Goal: Task Accomplishment & Management: Use online tool/utility

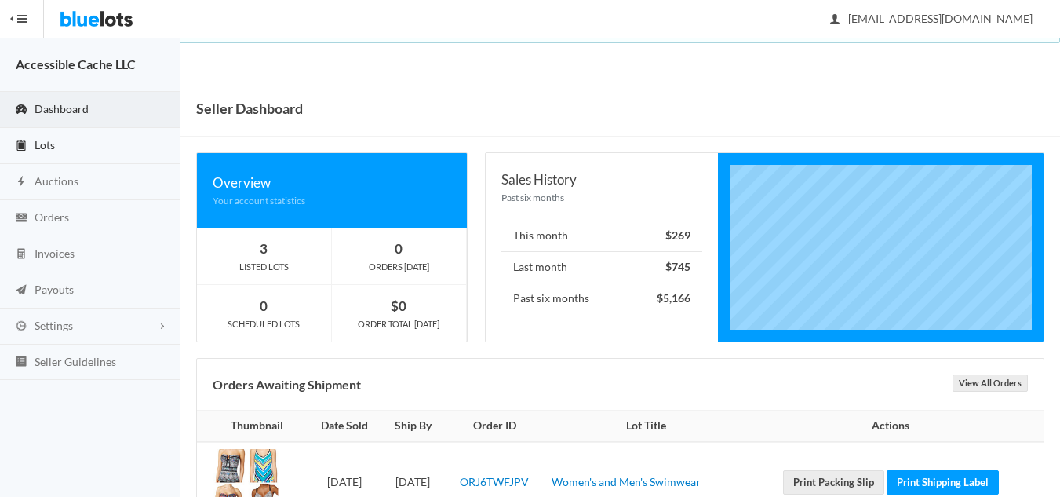
click at [52, 146] on span "Lots" at bounding box center [45, 144] width 20 height 13
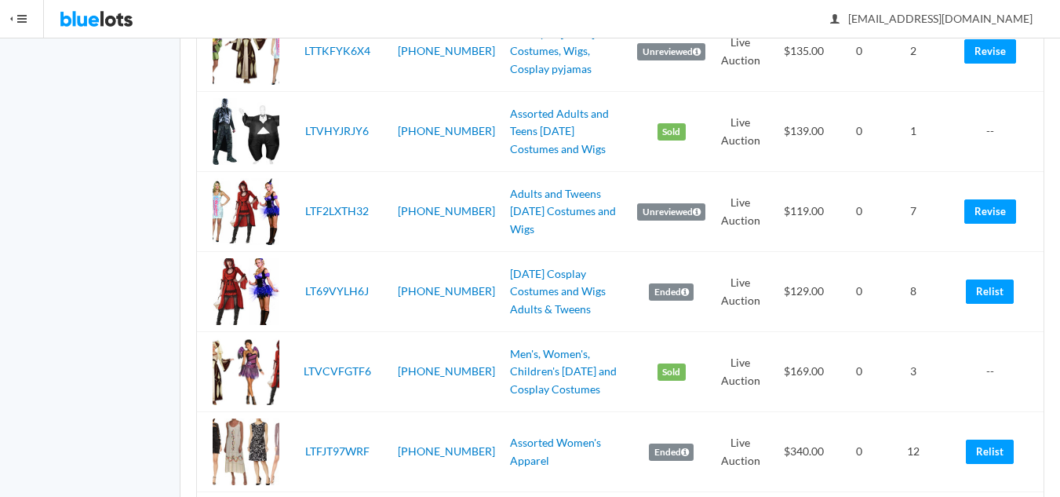
scroll to position [549, 0]
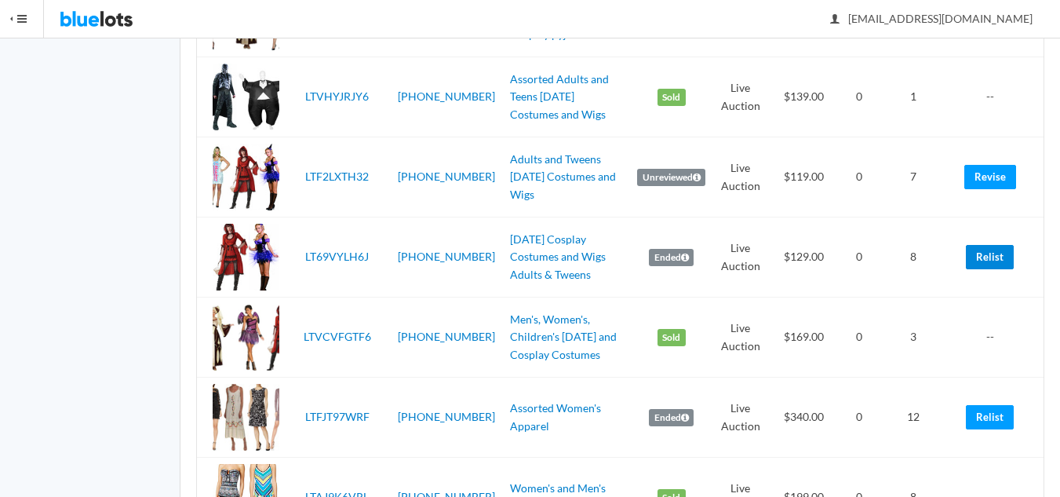
click at [983, 255] on link "Relist" at bounding box center [990, 257] width 48 height 24
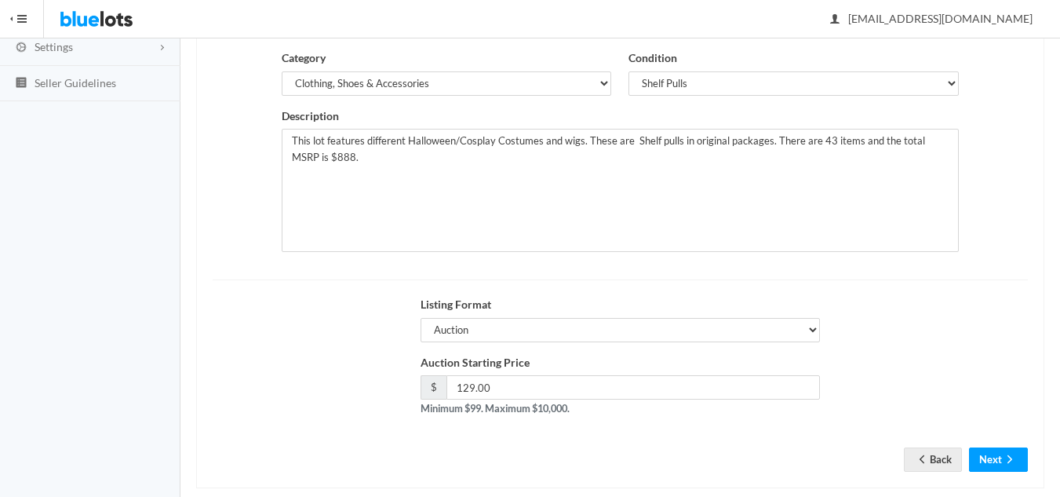
scroll to position [302, 0]
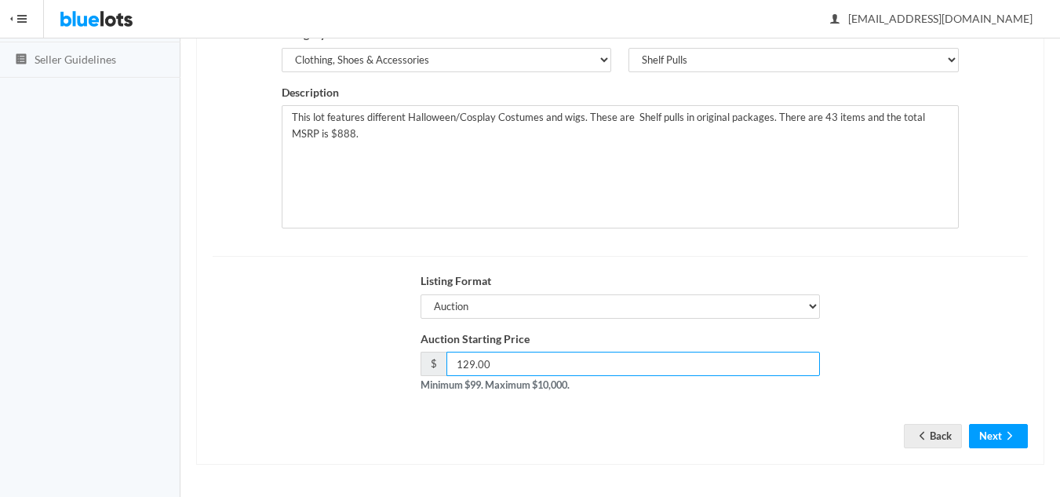
click at [469, 365] on input "129.00" at bounding box center [634, 364] width 374 height 24
type input "119.00"
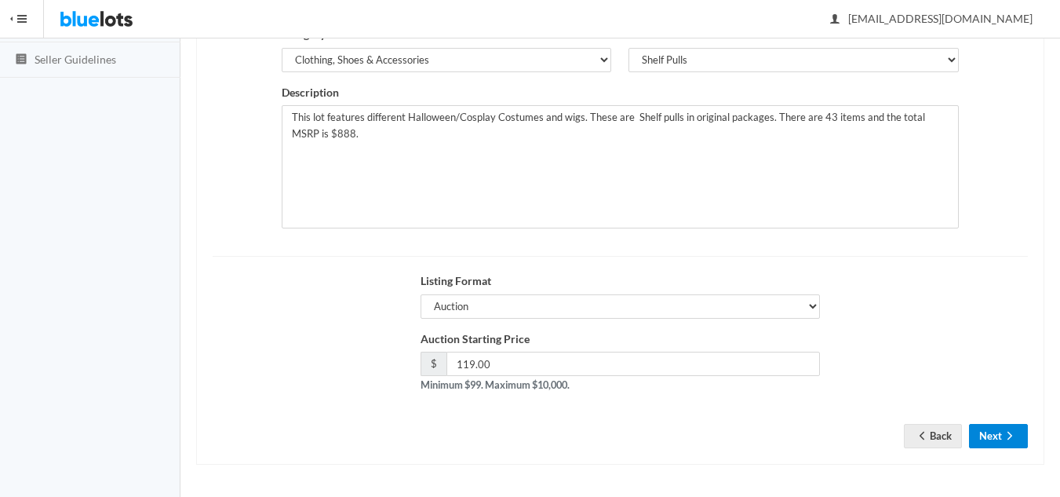
click at [993, 433] on button "Next" at bounding box center [998, 436] width 59 height 24
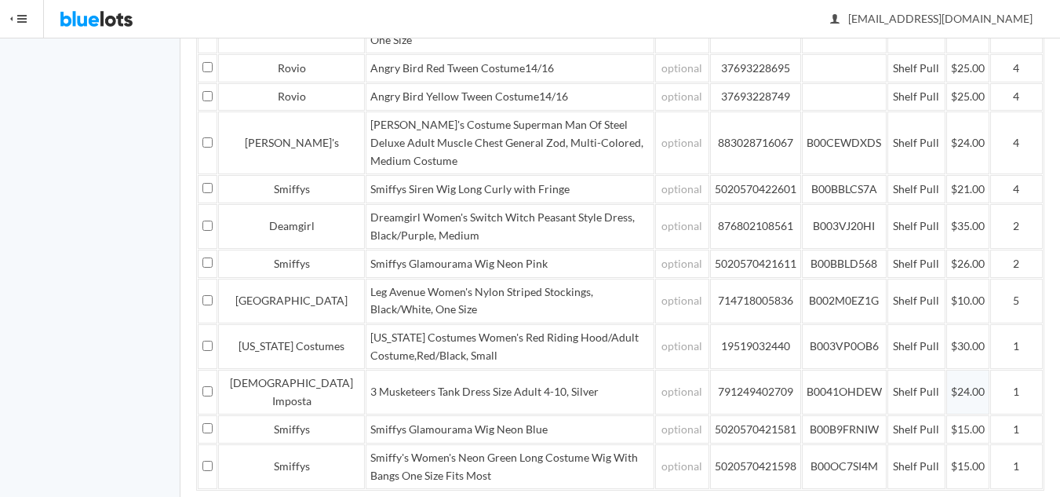
scroll to position [392, 0]
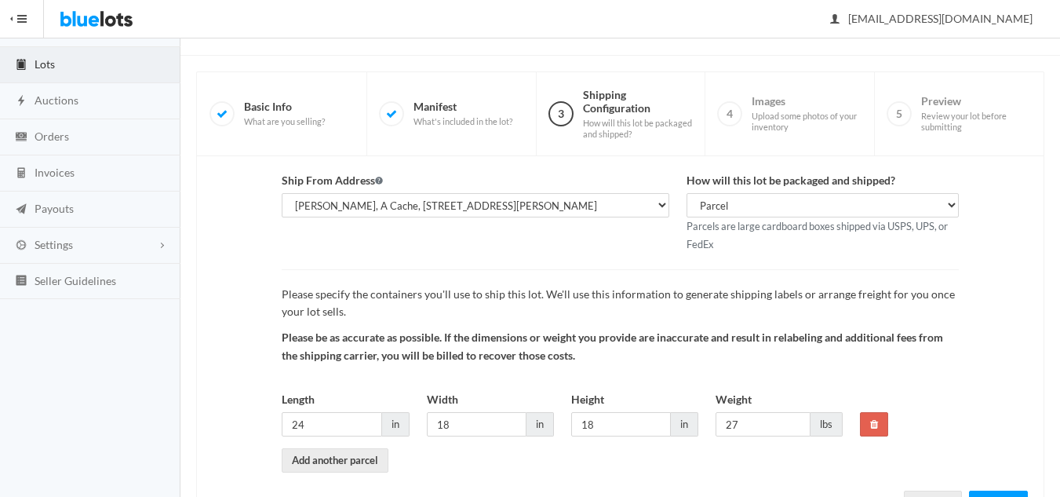
scroll to position [148, 0]
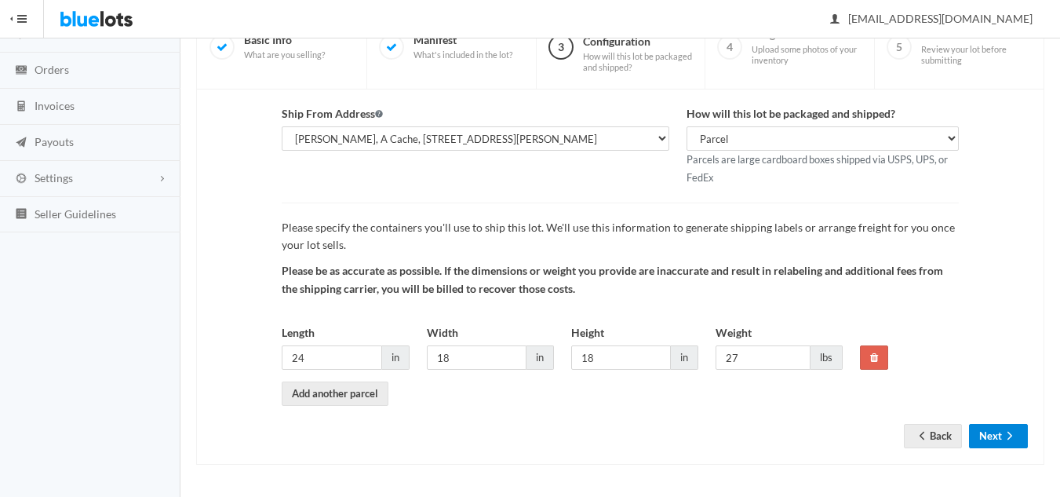
click at [995, 432] on button "Next" at bounding box center [998, 436] width 59 height 24
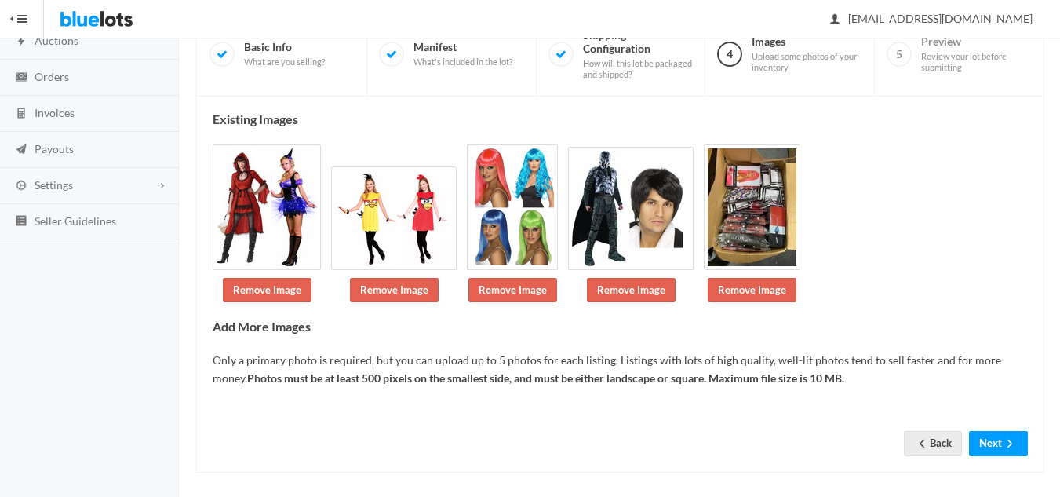
scroll to position [148, 0]
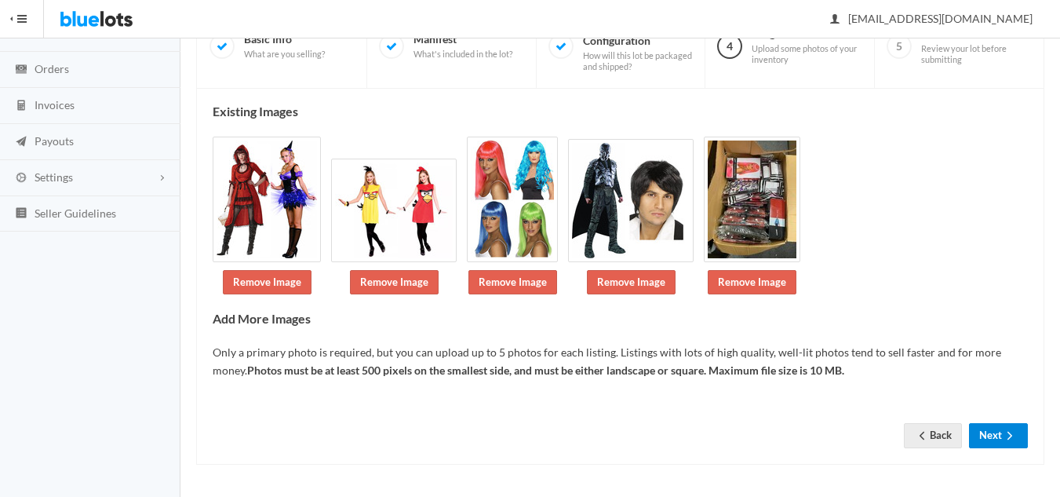
click at [1002, 433] on icon "arrow forward" at bounding box center [1010, 435] width 16 height 13
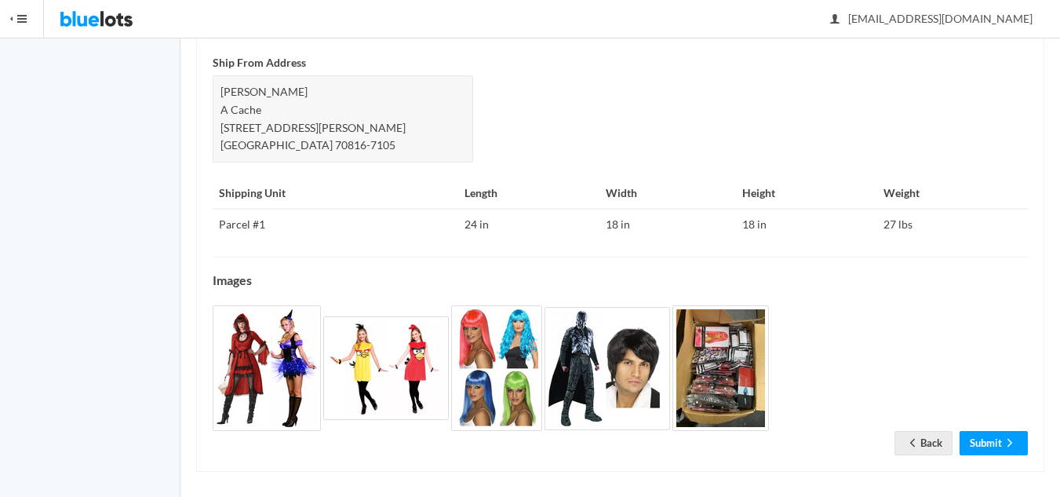
scroll to position [676, 0]
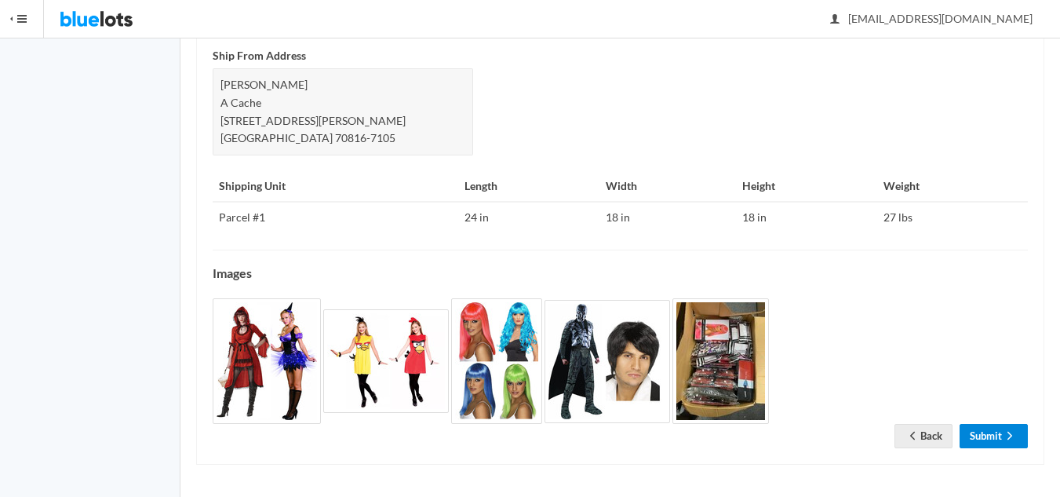
click at [983, 442] on link "Submit" at bounding box center [994, 436] width 68 height 24
